Goal: Navigation & Orientation: Find specific page/section

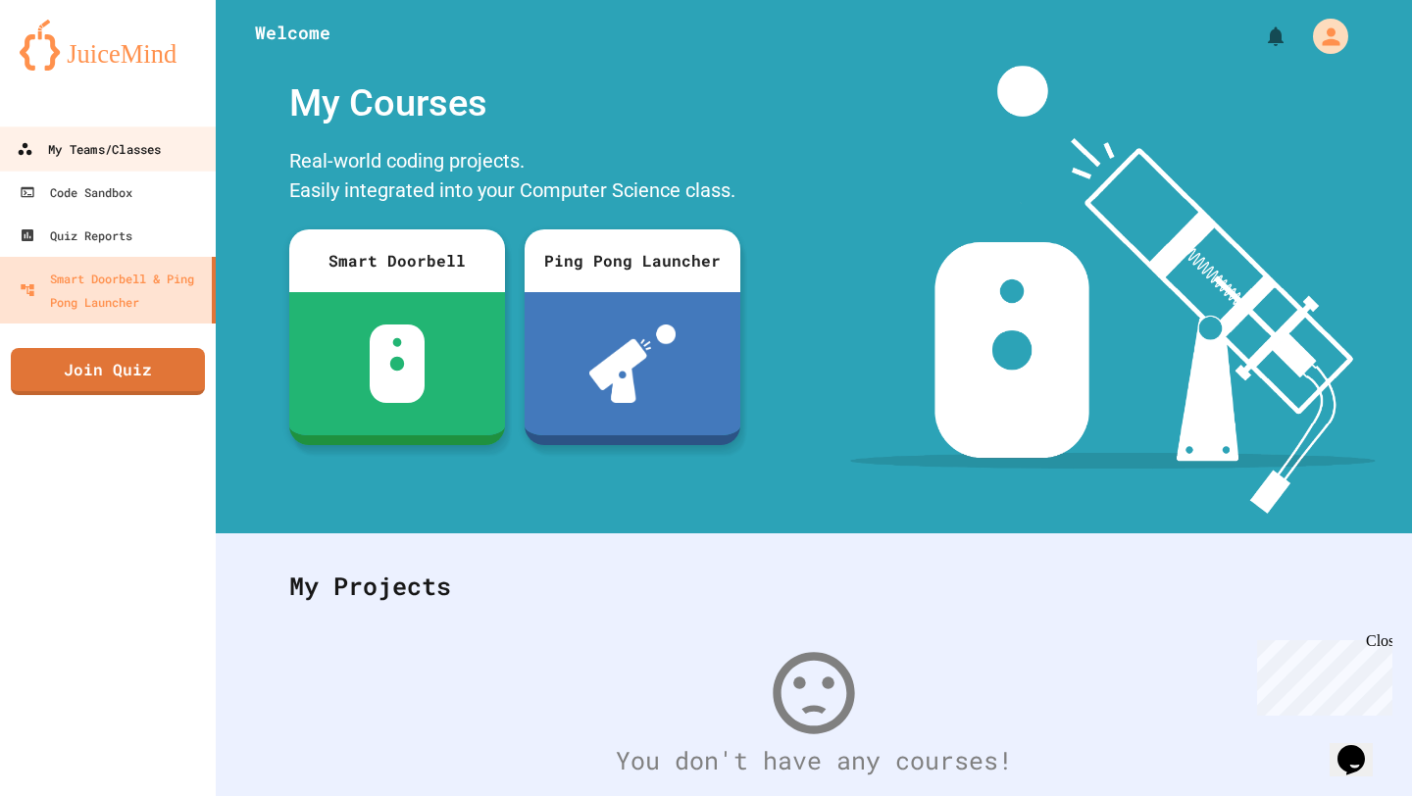
click at [143, 153] on div "My Teams/Classes" at bounding box center [89, 149] width 144 height 25
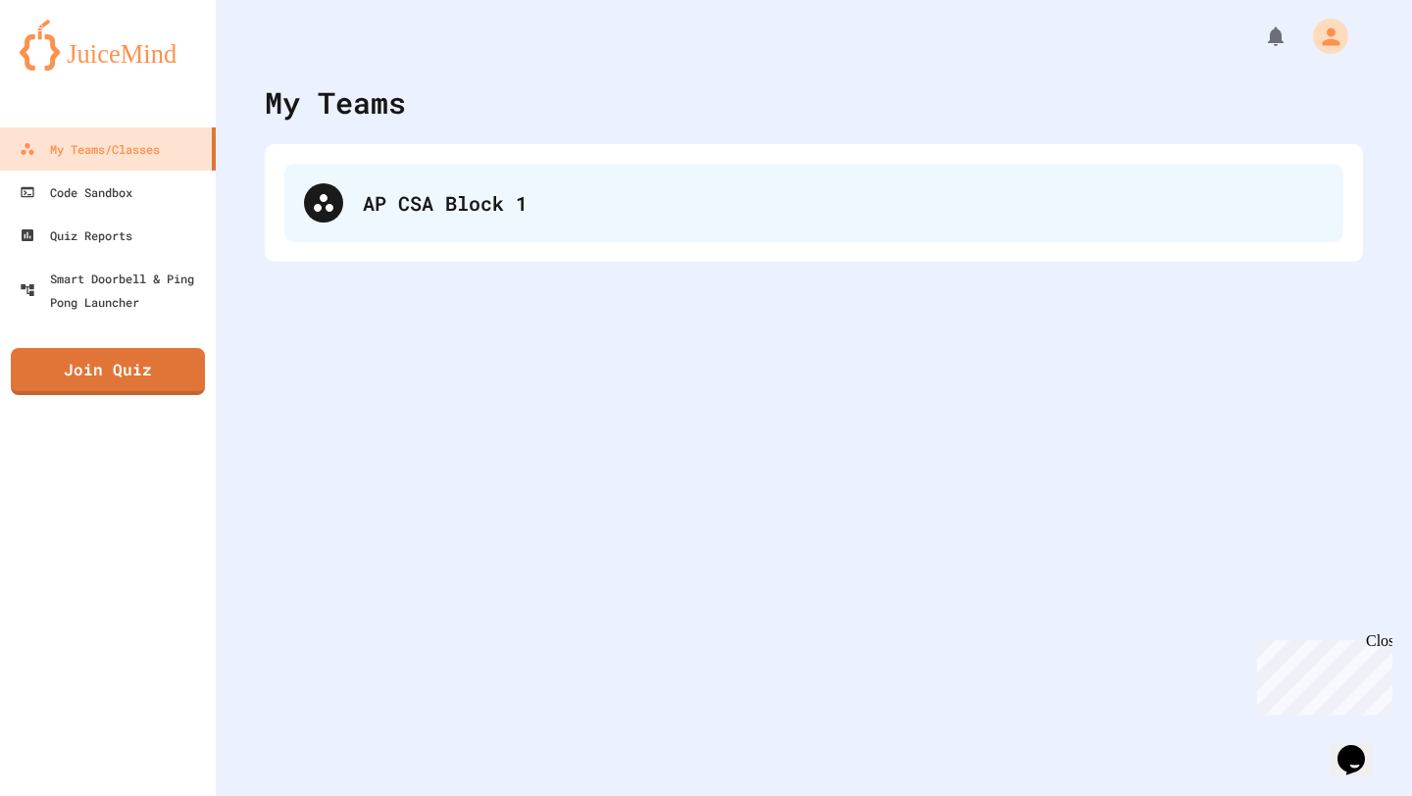
click at [457, 228] on div "AP CSA Block 1" at bounding box center [813, 203] width 1059 height 78
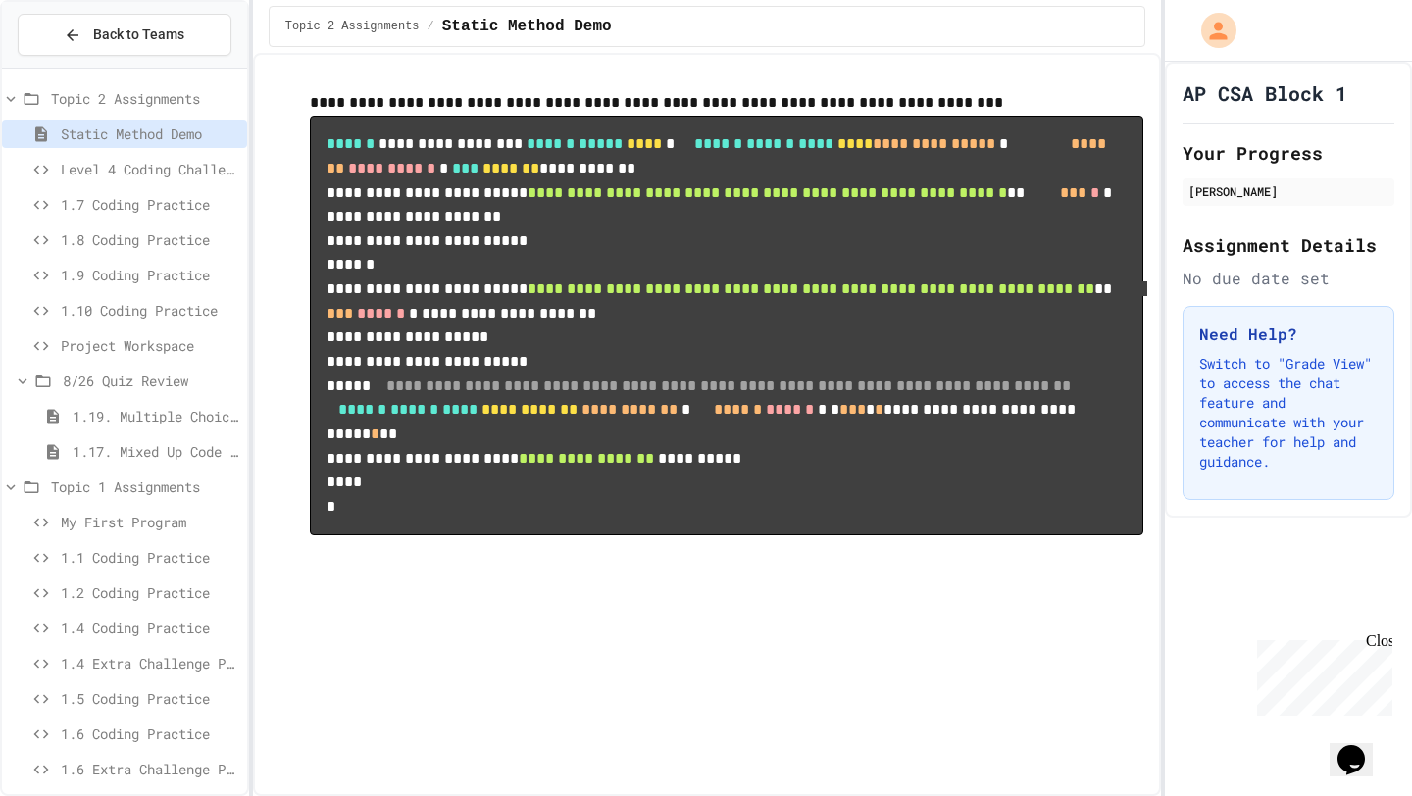
click at [180, 337] on span "Project Workspace" at bounding box center [150, 345] width 178 height 21
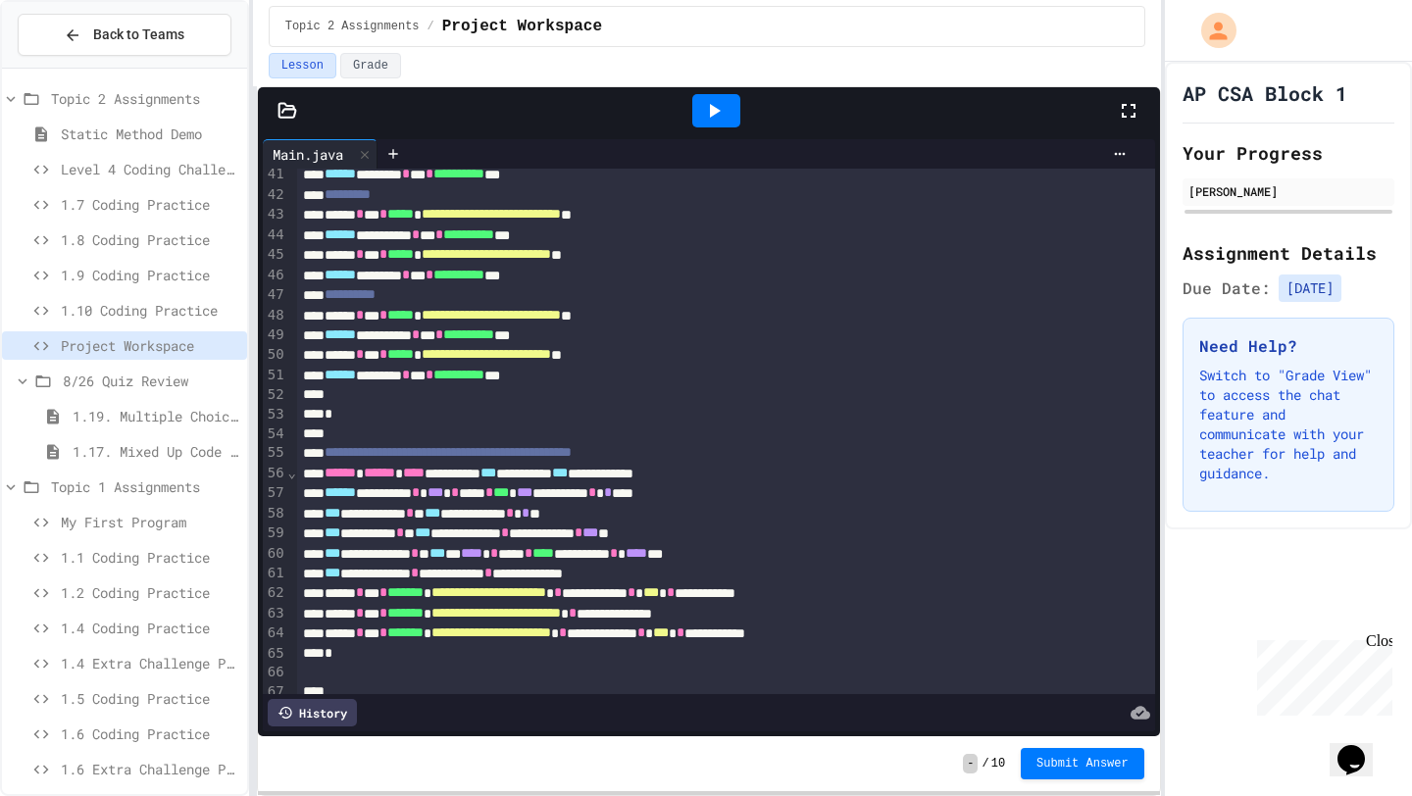
scroll to position [838, 0]
